Goal: Find contact information: Find contact information

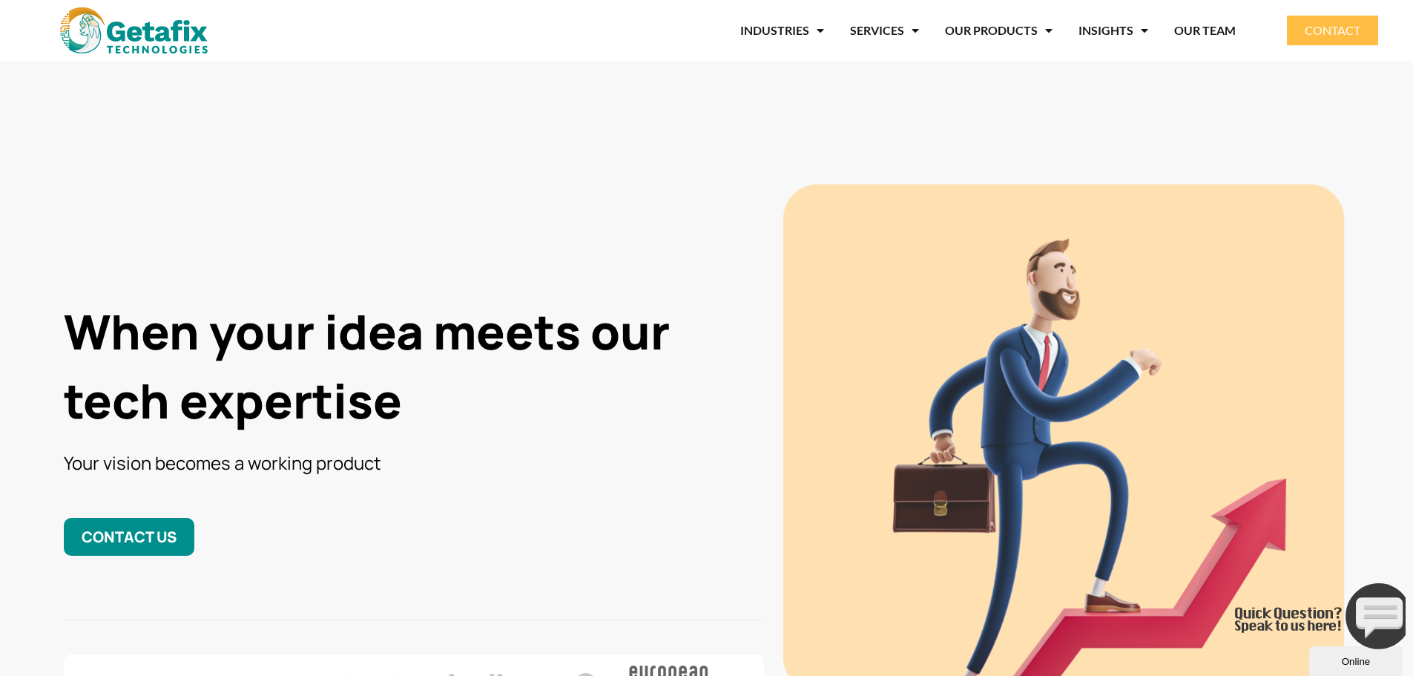
click at [1331, 31] on span "CONTACT" at bounding box center [1333, 30] width 56 height 12
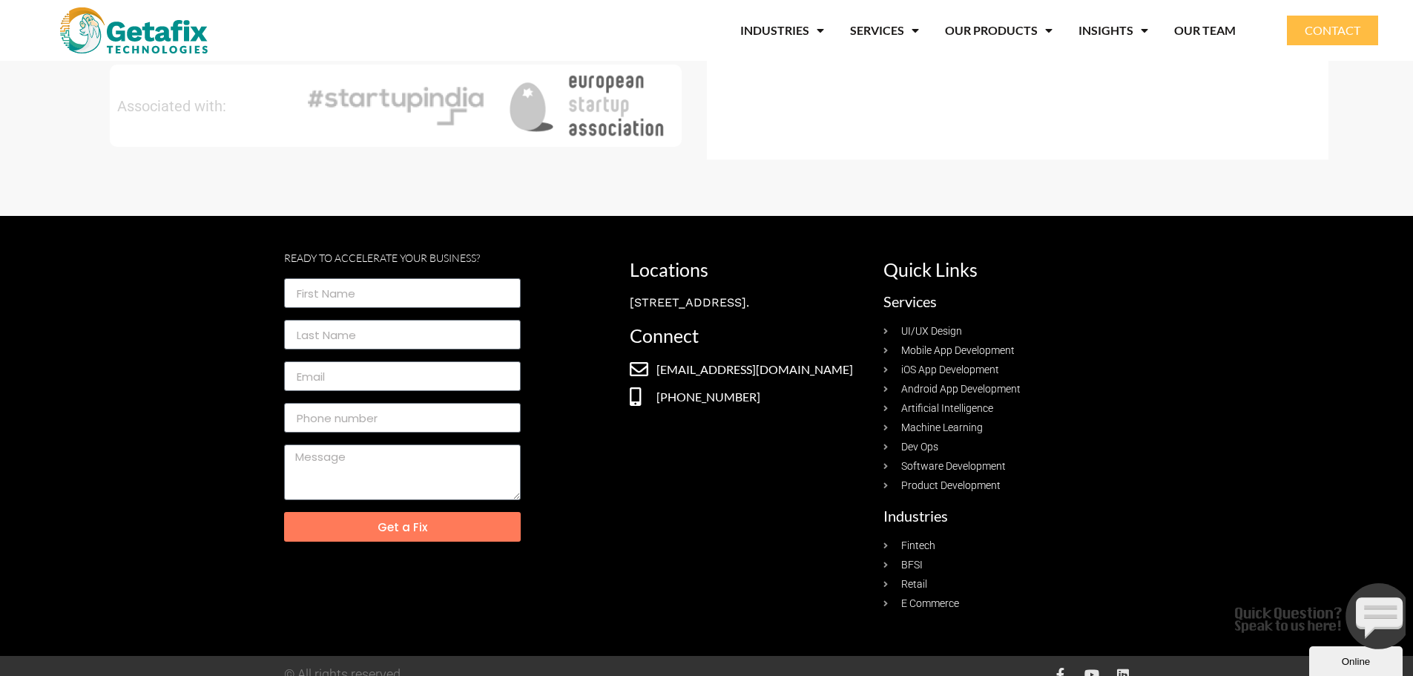
scroll to position [742, 0]
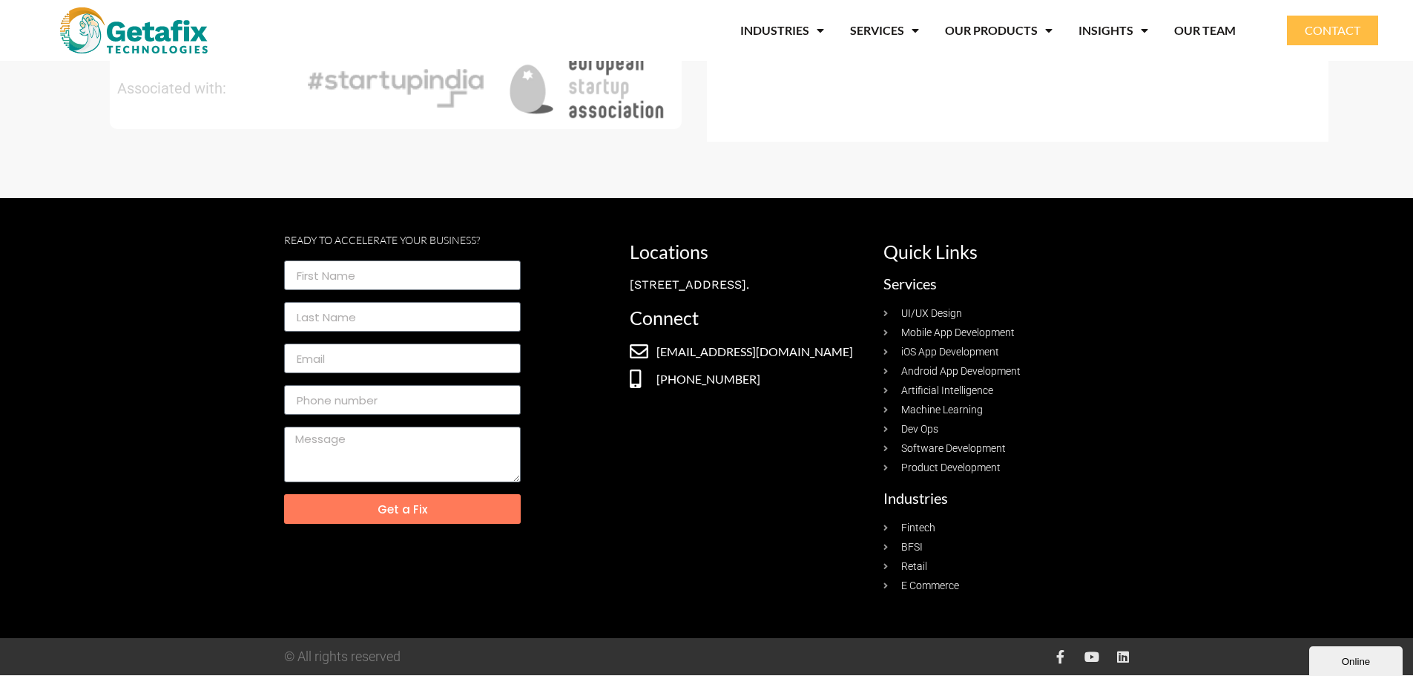
click at [1356, 656] on div "Online" at bounding box center [1355, 661] width 71 height 11
click at [1203, 304] on button "Minimize" at bounding box center [1177, 297] width 51 height 16
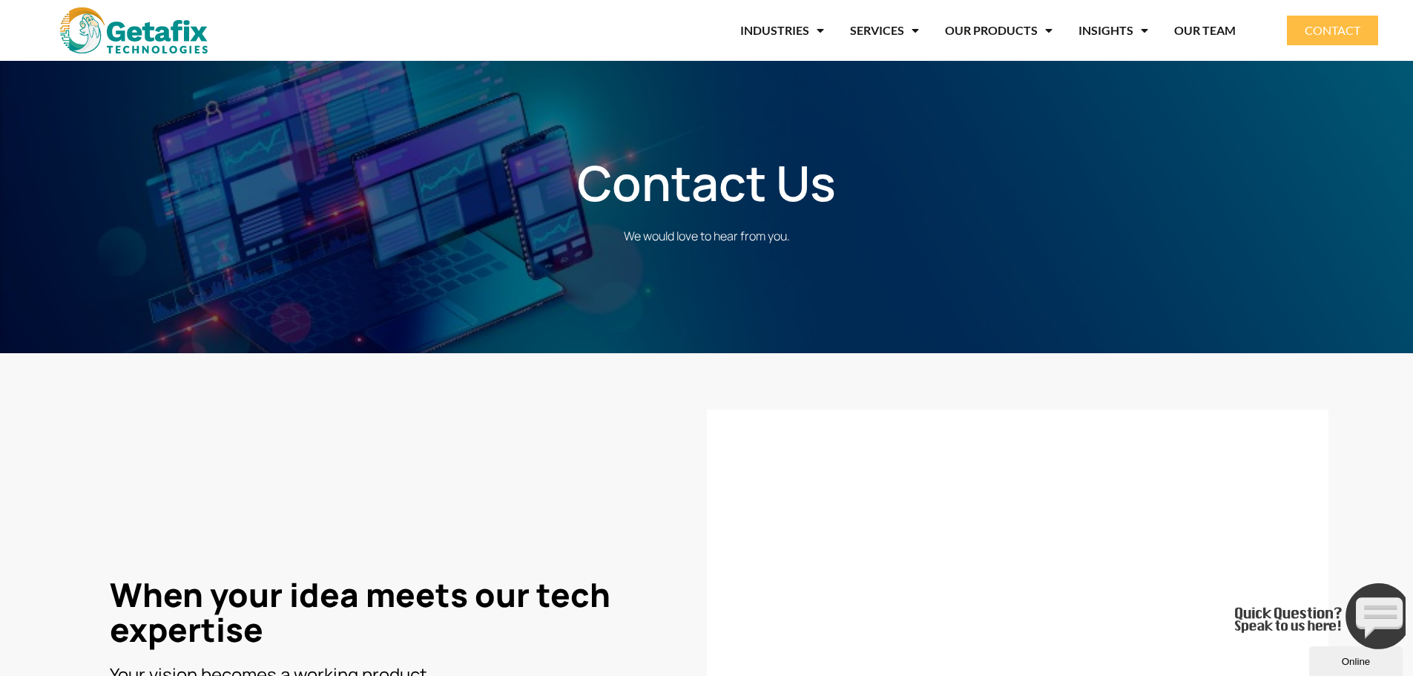
scroll to position [0, 0]
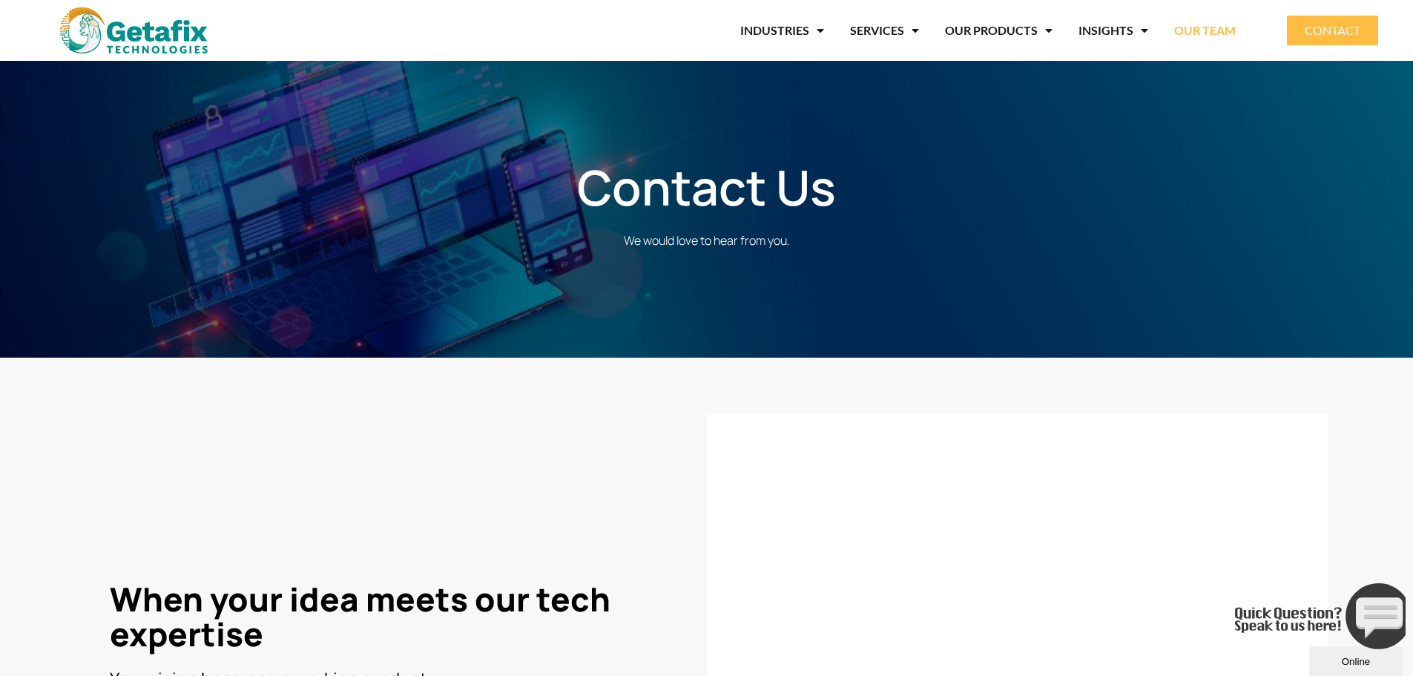
click at [1199, 29] on link "OUR TEAM" at bounding box center [1205, 30] width 62 height 34
